Goal: Communication & Community: Ask a question

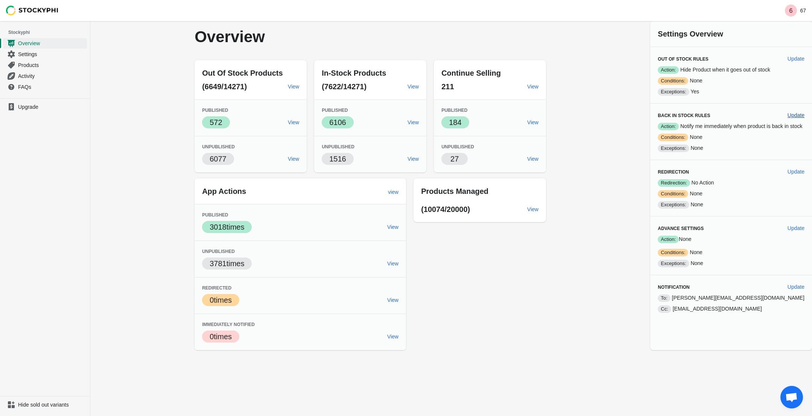
click at [800, 116] on span "Update" at bounding box center [796, 115] width 17 height 6
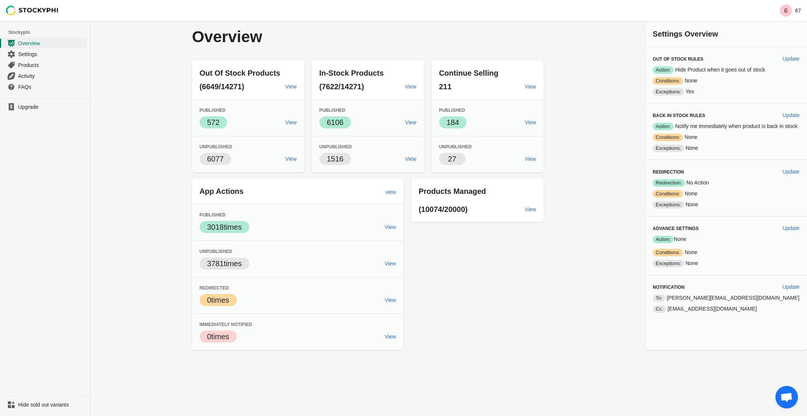
select select "hours"
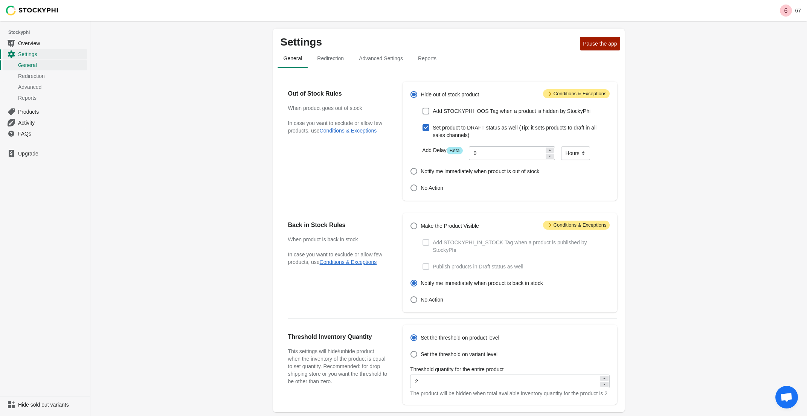
scroll to position [141, 0]
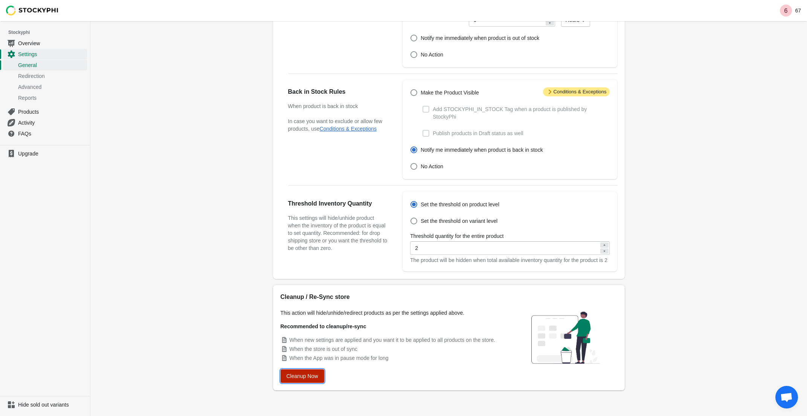
click at [299, 379] on span "Cleanup Now" at bounding box center [303, 376] width 32 height 6
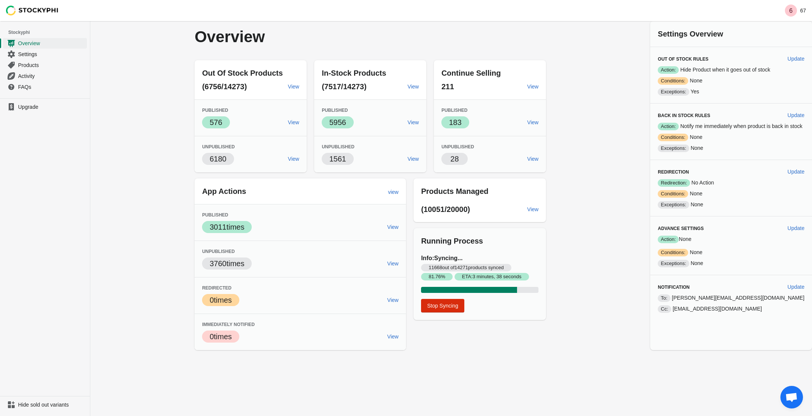
click at [788, 398] on span "Open chat" at bounding box center [792, 398] width 12 height 11
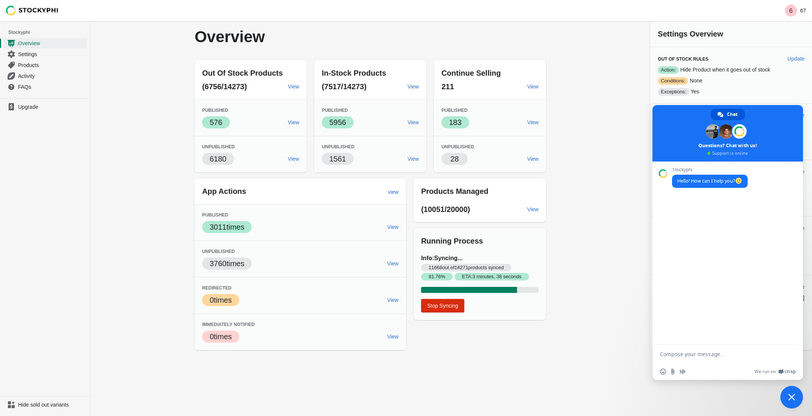
click at [670, 355] on textarea "Compose your message..." at bounding box center [720, 354] width 120 height 19
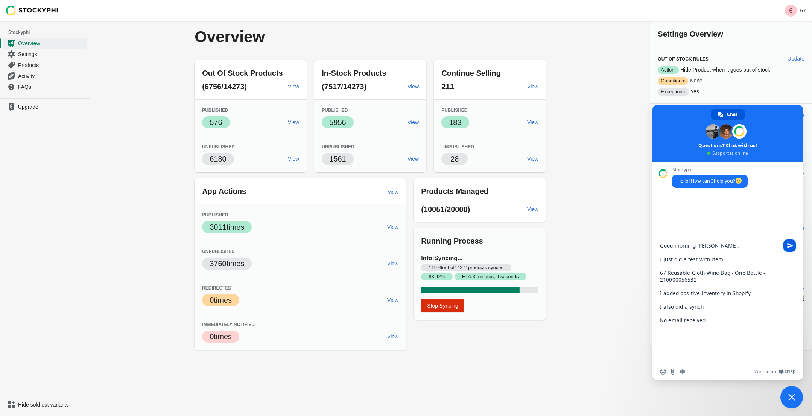
type textarea "Good morning [PERSON_NAME]. I just did a test with item - 67 Reusable Cloth Win…"
click at [787, 244] on span "Send" at bounding box center [790, 245] width 12 height 12
